Goal: Find specific page/section: Find specific page/section

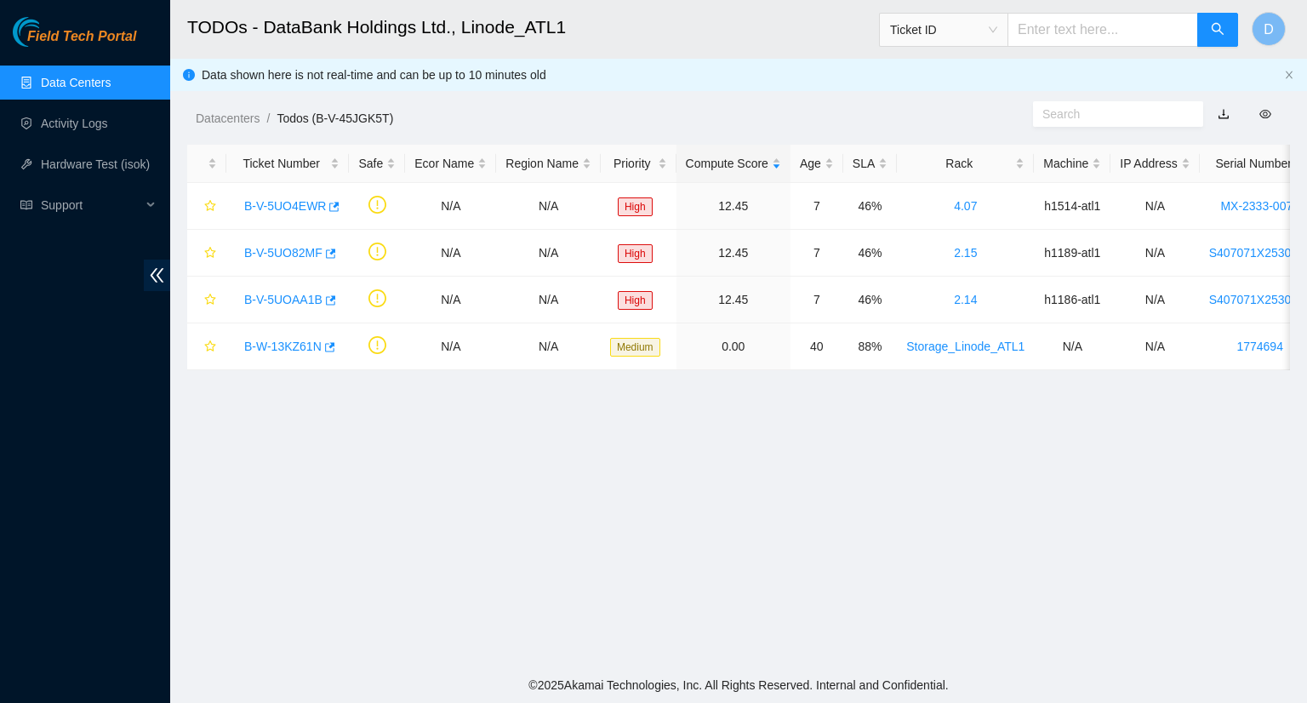
click at [60, 80] on link "Data Centers" at bounding box center [76, 83] width 70 height 14
